Goal: Task Accomplishment & Management: Use online tool/utility

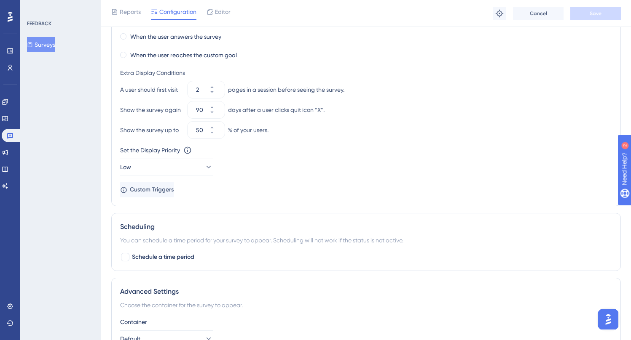
click at [49, 51] on button "Surveys" at bounding box center [41, 44] width 28 height 15
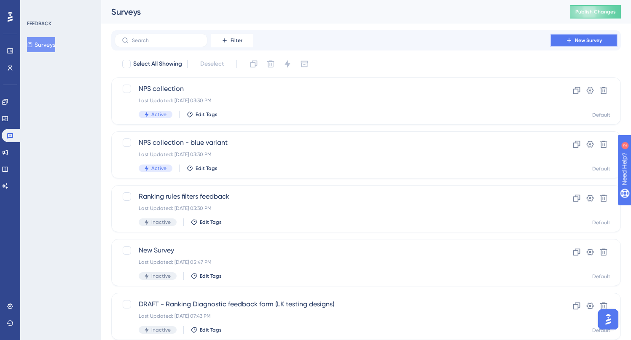
click at [598, 37] on span "New Survey" at bounding box center [588, 40] width 27 height 7
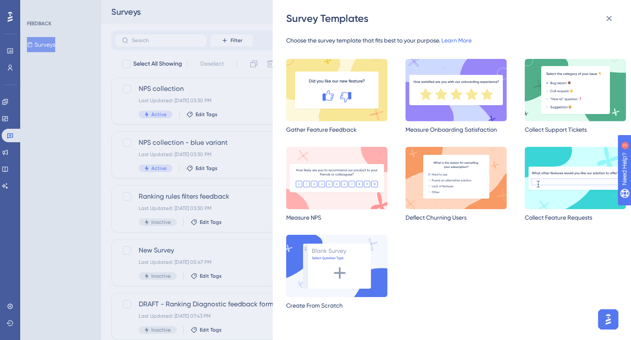
click at [351, 174] on img at bounding box center [336, 178] width 101 height 62
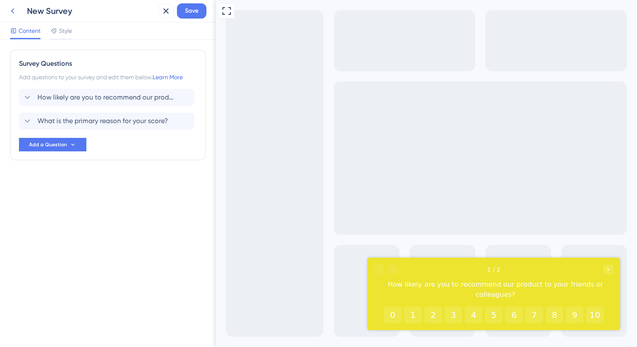
click at [12, 12] on icon at bounding box center [13, 11] width 10 height 10
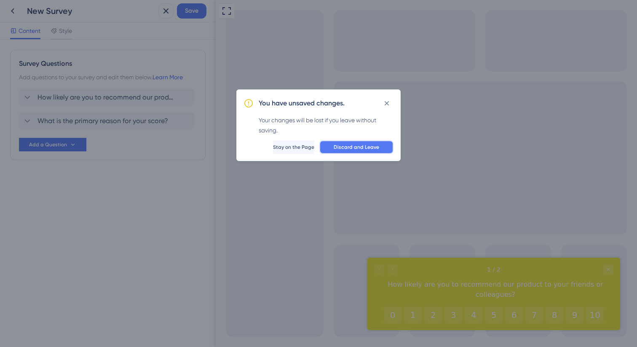
click at [352, 148] on span "Discard and Leave" at bounding box center [356, 147] width 45 height 7
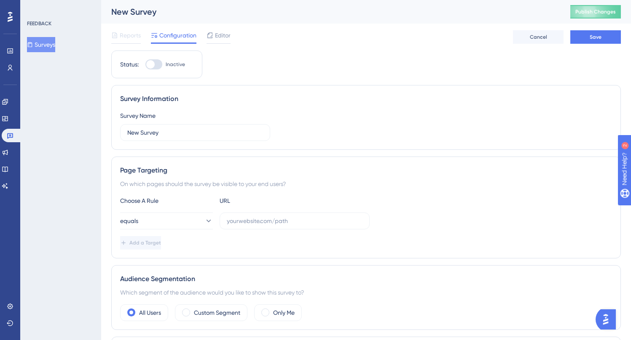
click at [52, 45] on button "Surveys" at bounding box center [41, 44] width 28 height 15
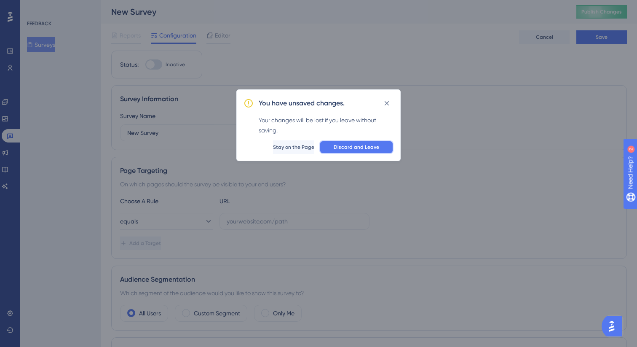
click at [353, 146] on span "Discard and Leave" at bounding box center [356, 147] width 45 height 7
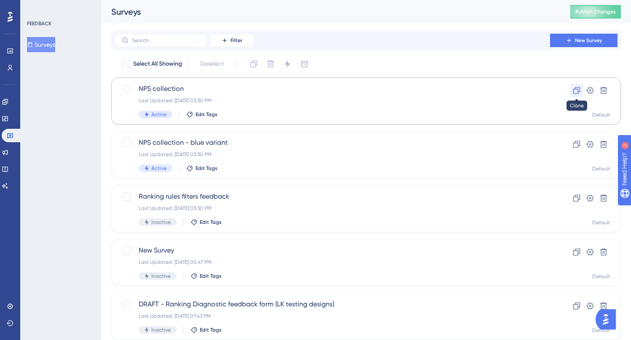
click at [578, 91] on icon at bounding box center [576, 90] width 8 height 8
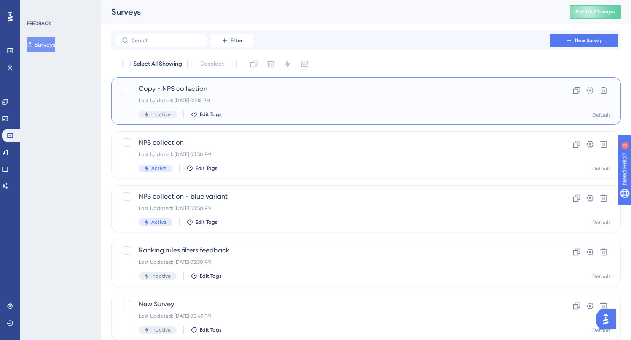
click at [308, 94] on div "Copy - NPS collection Last Updated: Aug 13 2025, 09:18 PM Inactive Edit Tags" at bounding box center [332, 101] width 387 height 35
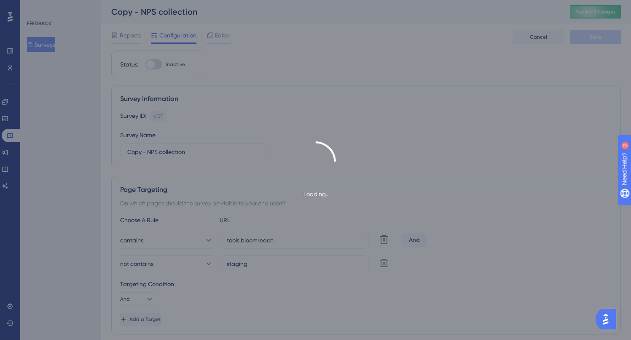
click at [365, 43] on div "Loading..." at bounding box center [315, 170] width 631 height 340
